Goal: Task Accomplishment & Management: Complete application form

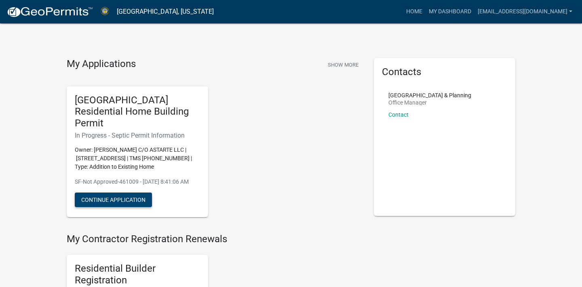
click at [129, 197] on button "Continue Application" at bounding box center [113, 200] width 77 height 15
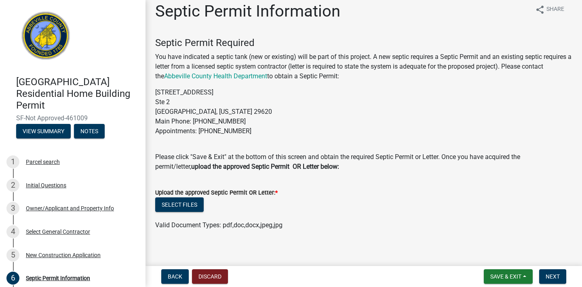
scroll to position [5, 0]
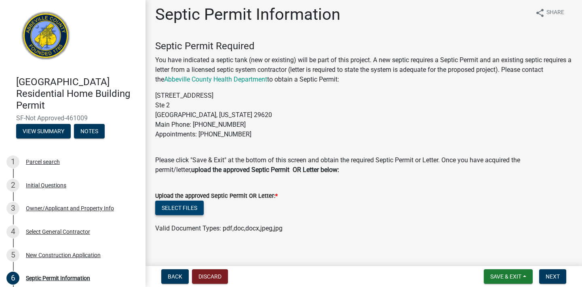
click at [175, 208] on button "Select files" at bounding box center [179, 208] width 48 height 15
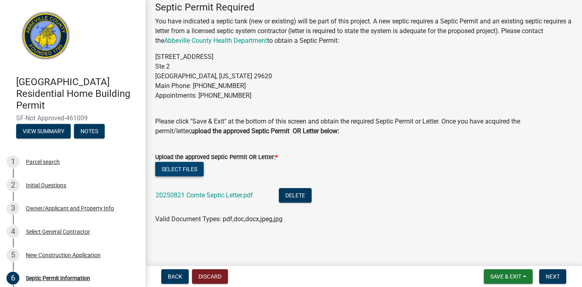
scroll to position [43, 0]
click at [559, 278] on span "Next" at bounding box center [553, 277] width 14 height 6
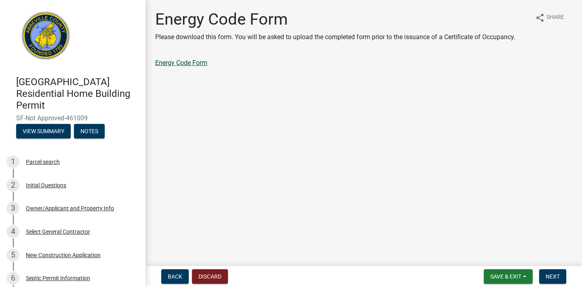
click at [199, 63] on link "Energy Code Form" at bounding box center [181, 63] width 52 height 8
click at [192, 61] on link "Energy Code Form" at bounding box center [181, 63] width 52 height 8
click at [558, 278] on span "Next" at bounding box center [553, 277] width 14 height 6
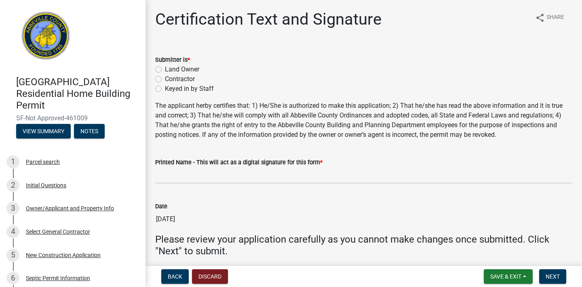
click at [165, 77] on label "Contractor" at bounding box center [180, 79] width 30 height 10
click at [165, 77] on input "Contractor" at bounding box center [167, 76] width 5 height 5
radio input "true"
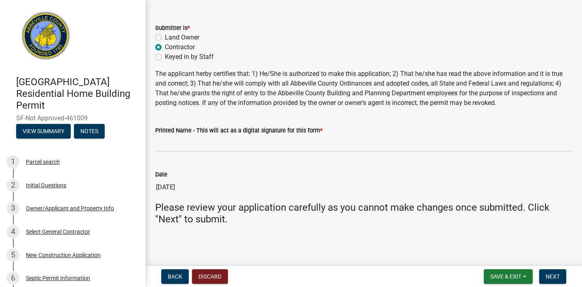
scroll to position [32, 0]
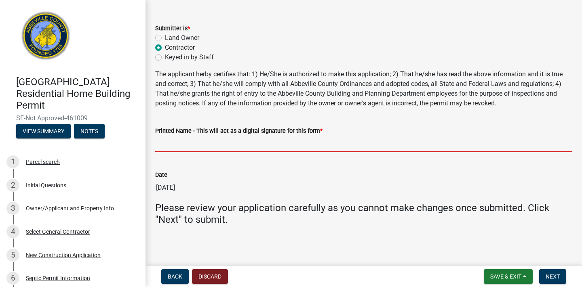
click at [219, 144] on input "Printed Name - This will act as a digital signature for this form *" at bounding box center [363, 144] width 417 height 17
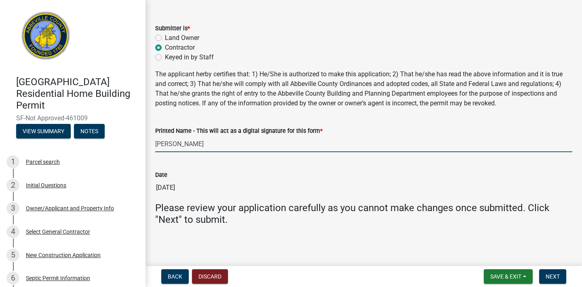
scroll to position [0, 0]
type input "[PERSON_NAME]"
click at [554, 280] on span "Next" at bounding box center [553, 277] width 14 height 6
